Goal: Transaction & Acquisition: Purchase product/service

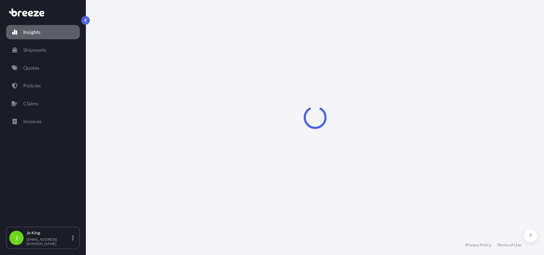
select select "2025"
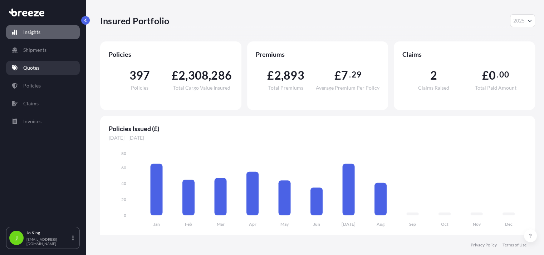
click at [34, 69] on p "Quotes" at bounding box center [31, 67] width 16 height 7
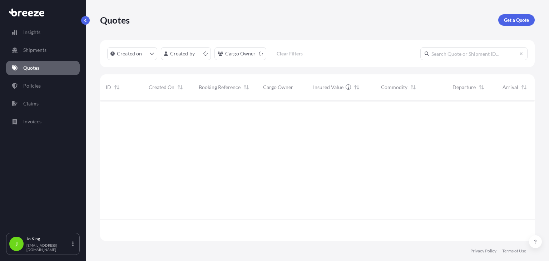
scroll to position [139, 429]
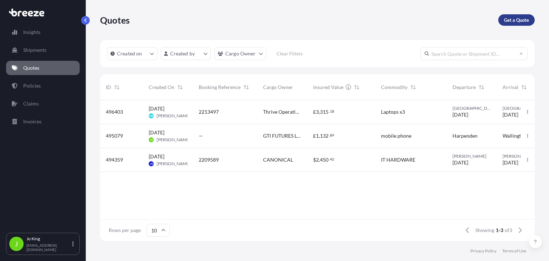
click at [512, 21] on p "Get a Quote" at bounding box center [516, 19] width 25 height 7
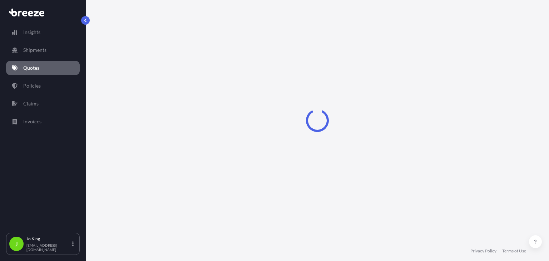
select select "Sea"
select select "1"
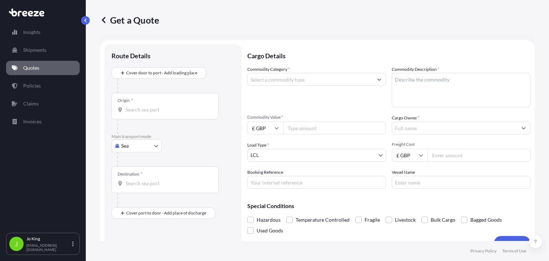
scroll to position [11, 0]
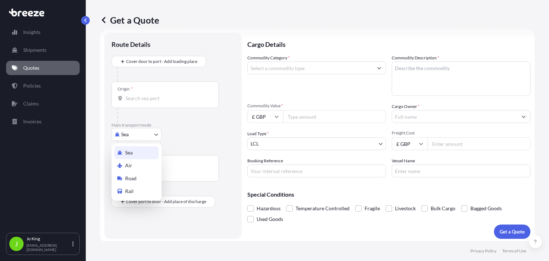
click at [147, 133] on body "Insights Shipments Quotes Policies Claims Invoices J [PERSON_NAME] [EMAIL_ADDRE…" at bounding box center [274, 130] width 549 height 261
click at [139, 176] on div "Road" at bounding box center [136, 178] width 44 height 13
select select "Road"
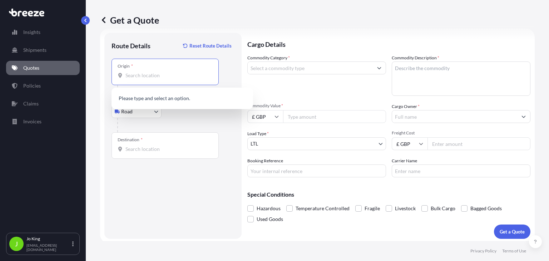
paste input "WC2N 6DU"
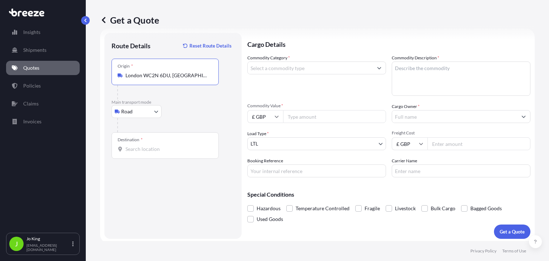
type input "London WC2N 6DU, [GEOGRAPHIC_DATA]"
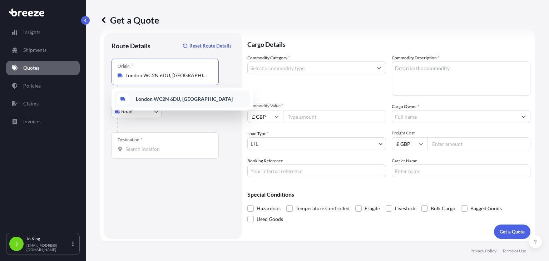
click at [159, 96] on b "London WC2N 6DU, [GEOGRAPHIC_DATA]" at bounding box center [184, 99] width 97 height 6
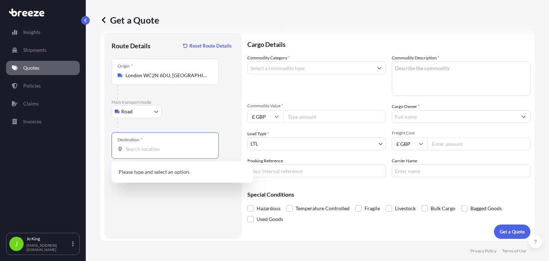
paste input "BT66 7FN"
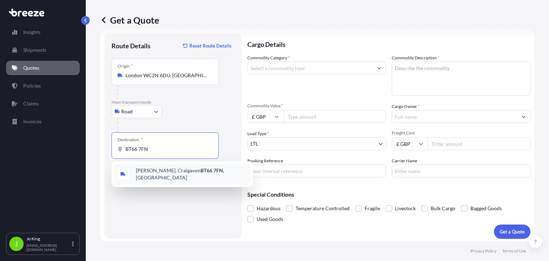
click at [145, 172] on span "[PERSON_NAME][STREET_ADDRESS]" at bounding box center [191, 174] width 111 height 14
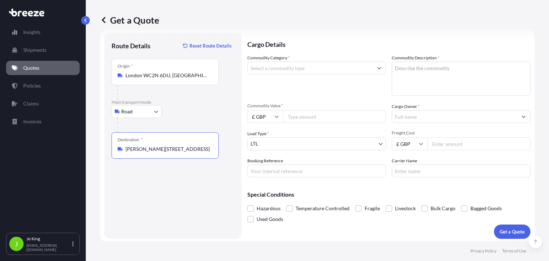
type input "[PERSON_NAME][STREET_ADDRESS]"
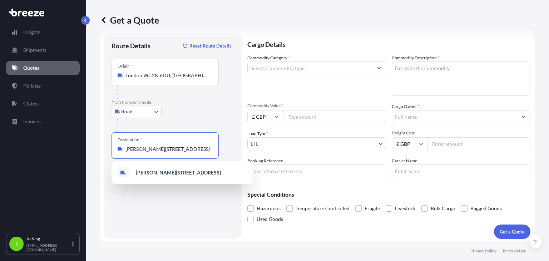
click at [361, 69] on input "Commodity Category *" at bounding box center [310, 67] width 125 height 13
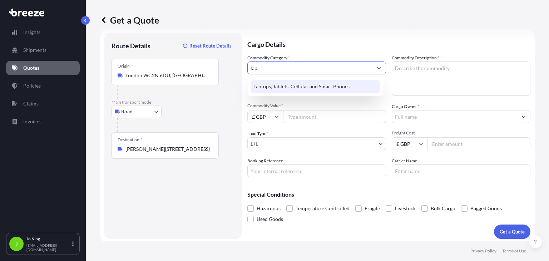
click at [334, 88] on div "Laptops, Tablets, Cellular and Smart Phones" at bounding box center [316, 86] width 130 height 13
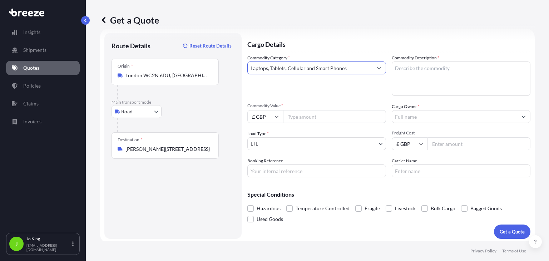
type input "Laptops, Tablets, Cellular and Smart Phones"
paste textarea "LAPTOP & CHARGER, MOBILE & CHARGER"
type textarea "LAPTOP & CHARGER, MOBILE & CHARGER"
click at [299, 117] on input "Commodity Value *" at bounding box center [334, 116] width 103 height 13
paste input "1077.40"
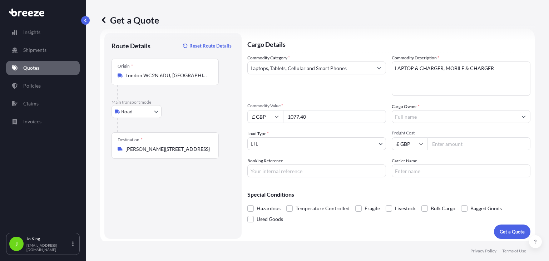
type input "1077.40"
click at [455, 143] on input "Freight Cost" at bounding box center [478, 143] width 103 height 13
type input "82.00"
click at [425, 118] on input "Cargo Owner *" at bounding box center [454, 116] width 125 height 13
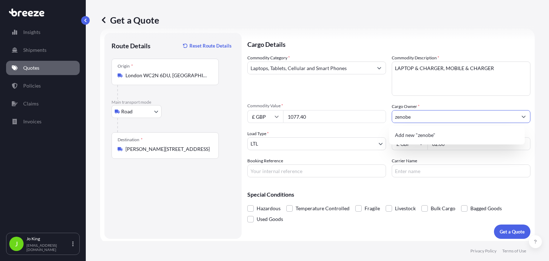
click at [418, 115] on input "zenobe" at bounding box center [454, 116] width 125 height 13
type input "z"
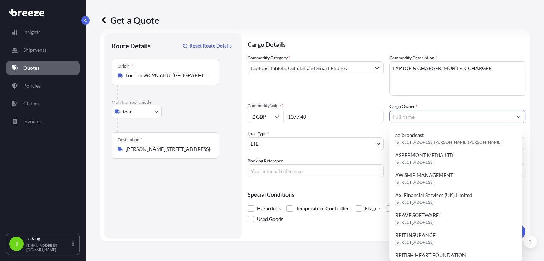
paste input "ZenobE Energy Limited"
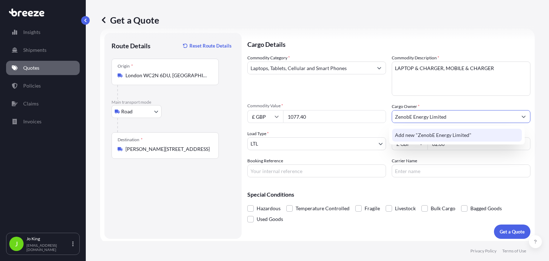
click at [437, 134] on span "Add new "ZenobE Energy Limited"" at bounding box center [433, 135] width 76 height 7
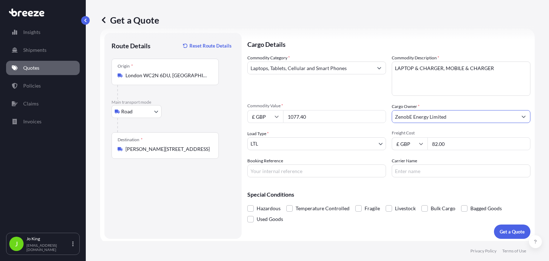
type input "ZenobE Energy Limited"
click at [270, 169] on input "Booking Reference" at bounding box center [316, 170] width 139 height 13
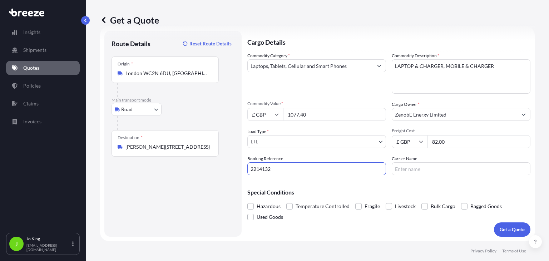
type input "2214132"
click at [494, 228] on button "Get a Quote" at bounding box center [512, 229] width 36 height 14
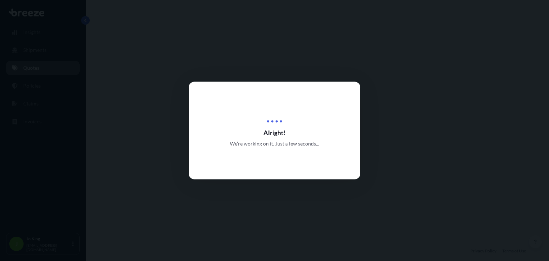
select select "Road"
select select "1"
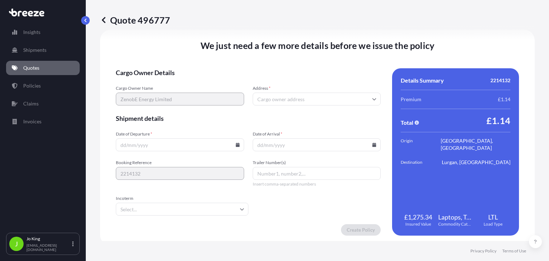
scroll to position [891, 0]
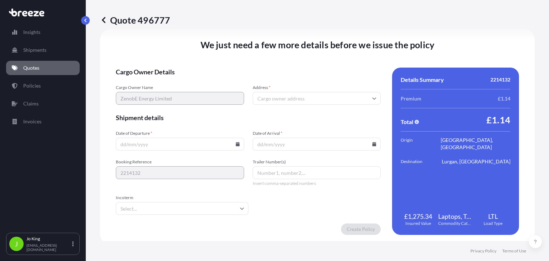
click at [236, 145] on icon at bounding box center [237, 144] width 4 height 4
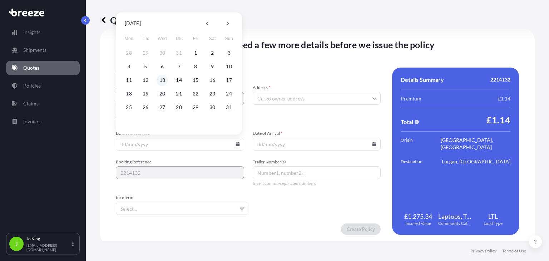
click at [163, 80] on button "13" at bounding box center [162, 79] width 11 height 11
type input "[DATE]"
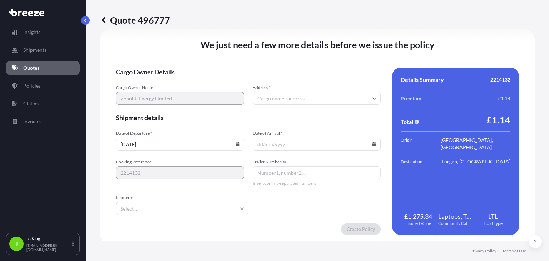
click at [370, 147] on input "Date of Arrival *" at bounding box center [317, 144] width 128 height 13
click at [370, 146] on input "Date of Arrival *" at bounding box center [317, 144] width 128 height 13
click at [372, 143] on icon at bounding box center [374, 144] width 4 height 4
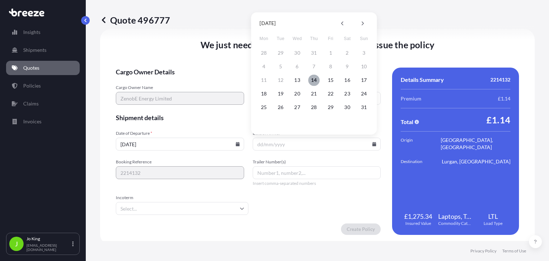
click at [314, 84] on button "14" at bounding box center [313, 79] width 11 height 11
type input "[DATE]"
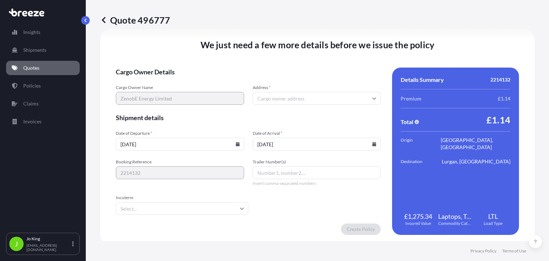
scroll to position [895, 0]
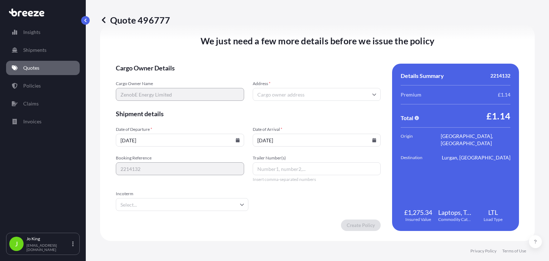
drag, startPoint x: 327, startPoint y: 177, endPoint x: 322, endPoint y: 173, distance: 5.8
click at [326, 177] on span "Insert comma-separated numbers" at bounding box center [317, 180] width 128 height 6
click at [308, 143] on input "[DATE]" at bounding box center [317, 140] width 128 height 13
click at [372, 140] on icon at bounding box center [374, 140] width 4 height 4
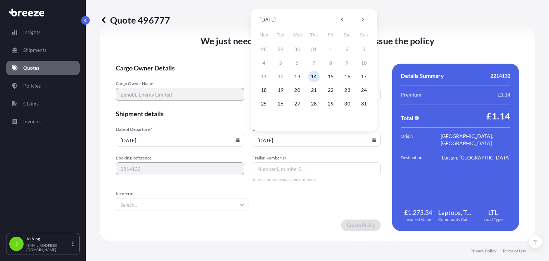
click at [313, 75] on button "14" at bounding box center [313, 76] width 11 height 11
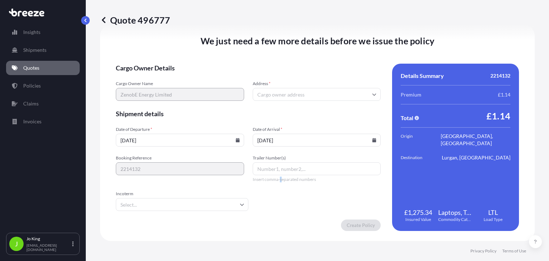
drag, startPoint x: 279, startPoint y: 192, endPoint x: 293, endPoint y: 197, distance: 15.1
click at [281, 193] on form "Cargo Owner Details Cargo Owner Name ZenobE Energy Limited Address * Shipment d…" at bounding box center [248, 147] width 265 height 167
click at [339, 225] on div "Create Policy" at bounding box center [248, 224] width 265 height 11
click at [269, 91] on input "Address *" at bounding box center [317, 94] width 128 height 13
paste input "WC2N 6DU"
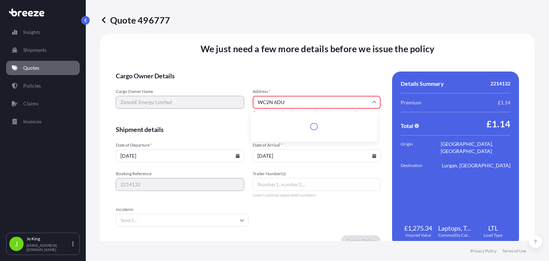
scroll to position [902, 0]
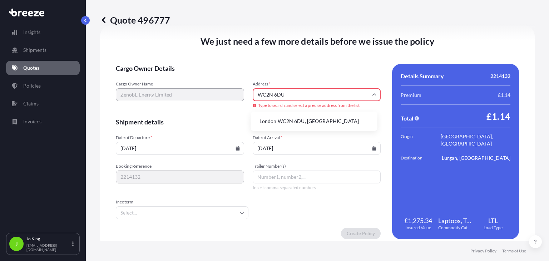
click at [289, 118] on li "London WC2N 6DU, [GEOGRAPHIC_DATA]" at bounding box center [314, 121] width 121 height 14
type input "London WC2N 6DU, [GEOGRAPHIC_DATA]"
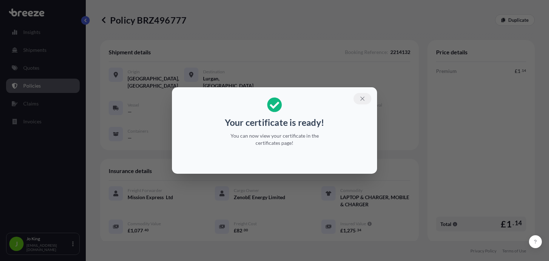
click at [360, 98] on icon "button" at bounding box center [362, 98] width 6 height 6
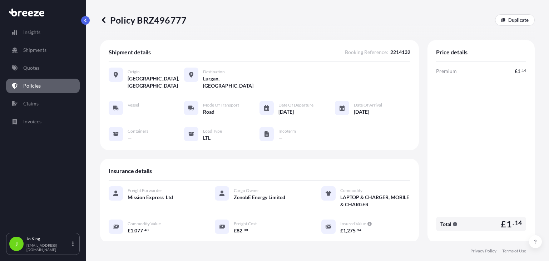
click at [174, 21] on p "Policy BRZ496777" at bounding box center [143, 19] width 86 height 11
copy p "BRZ496777"
